Goal: Transaction & Acquisition: Book appointment/travel/reservation

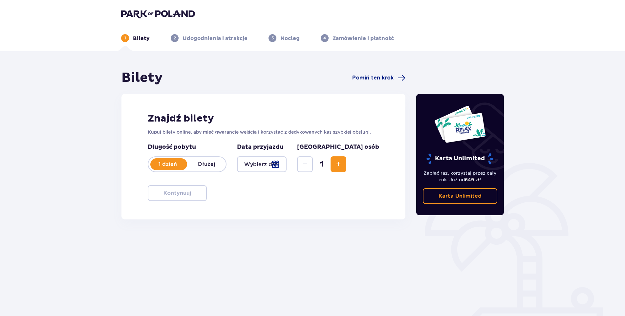
click at [275, 166] on div at bounding box center [262, 164] width 50 height 16
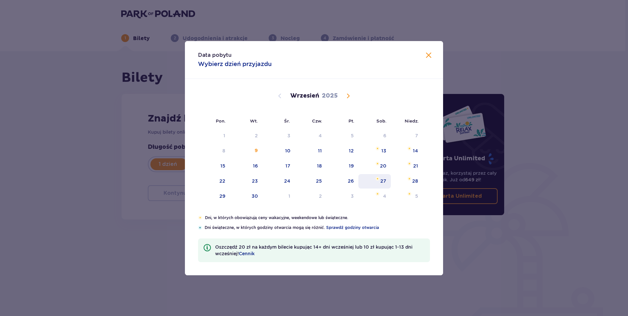
click at [381, 184] on div "27" at bounding box center [374, 181] width 33 height 14
type input "[DATE]"
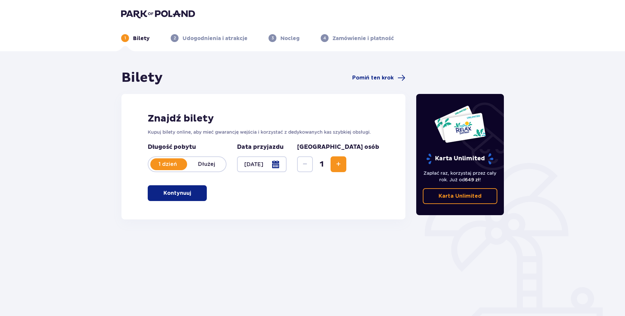
click at [343, 165] on span "Increase" at bounding box center [339, 164] width 8 height 8
click at [197, 192] on button "Kontynuuj" at bounding box center [177, 193] width 59 height 16
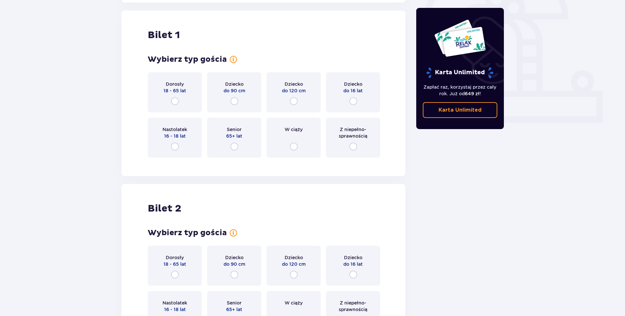
scroll to position [219, 0]
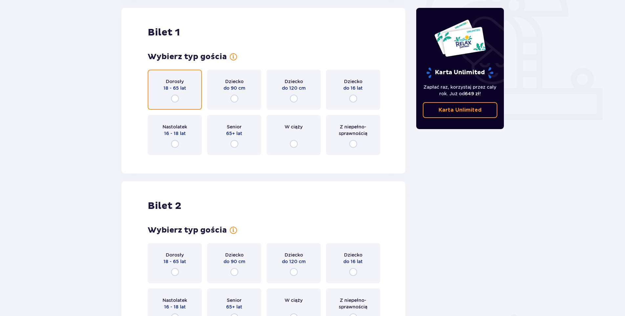
click at [176, 98] on input "radio" at bounding box center [175, 99] width 8 height 8
radio input "true"
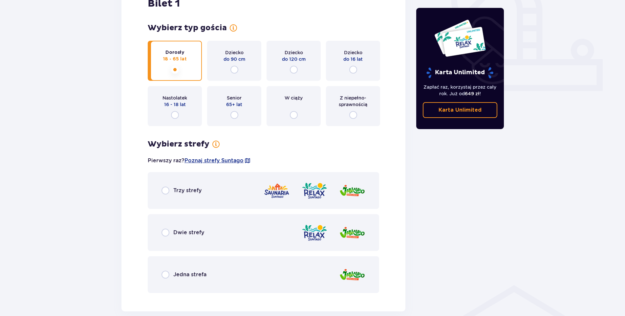
scroll to position [281, 0]
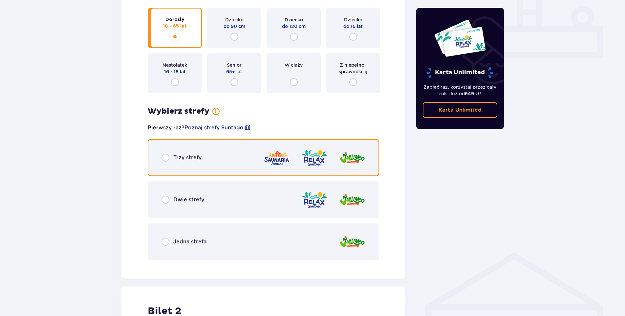
click at [165, 156] on input "radio" at bounding box center [166, 158] width 8 height 8
radio input "true"
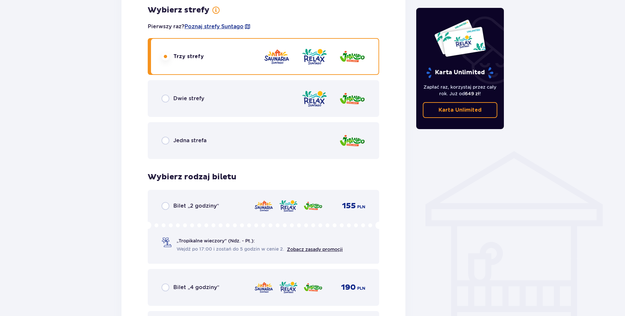
scroll to position [481, 0]
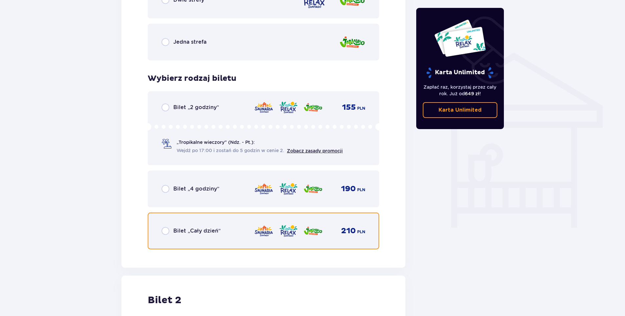
click at [165, 230] on input "radio" at bounding box center [166, 231] width 8 height 8
radio input "true"
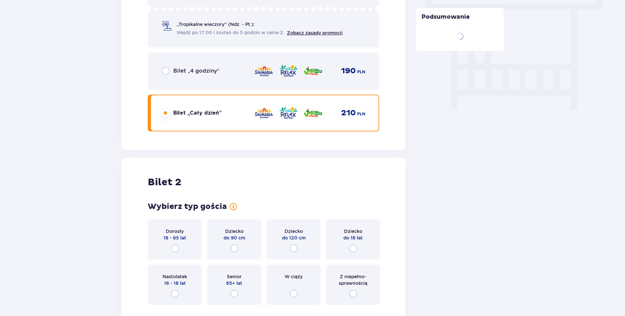
scroll to position [677, 0]
